Goal: Task Accomplishment & Management: Use online tool/utility

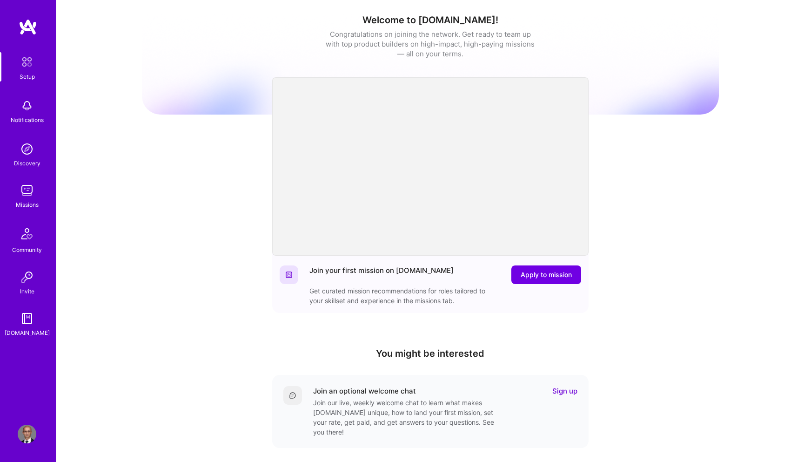
click at [23, 198] on img at bounding box center [27, 190] width 19 height 19
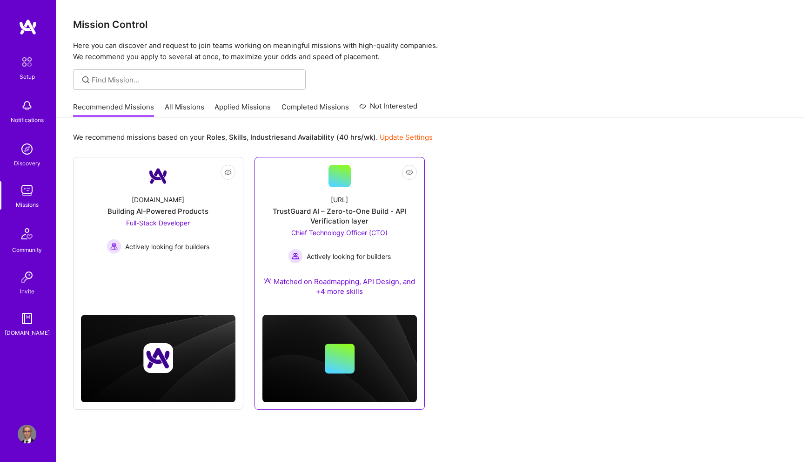
click at [327, 188] on div "Trustguard.ai TrustGuard AI – Zero-to-One Build - API Verification layer Chief …" at bounding box center [339, 247] width 154 height 120
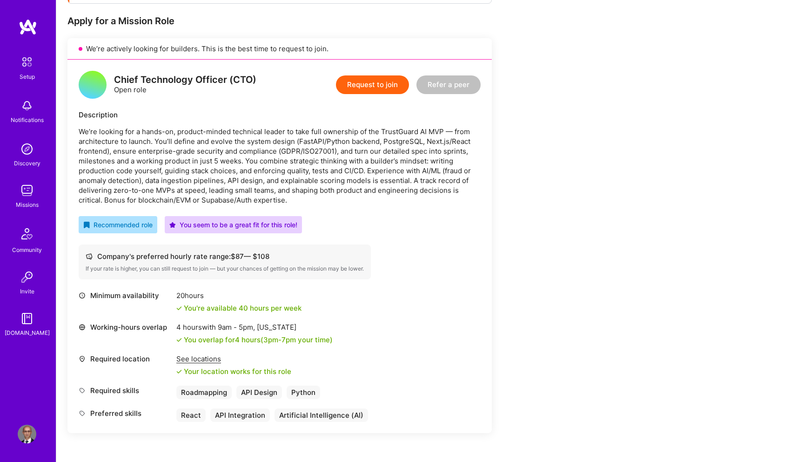
scroll to position [181, 0]
